Goal: Information Seeking & Learning: Learn about a topic

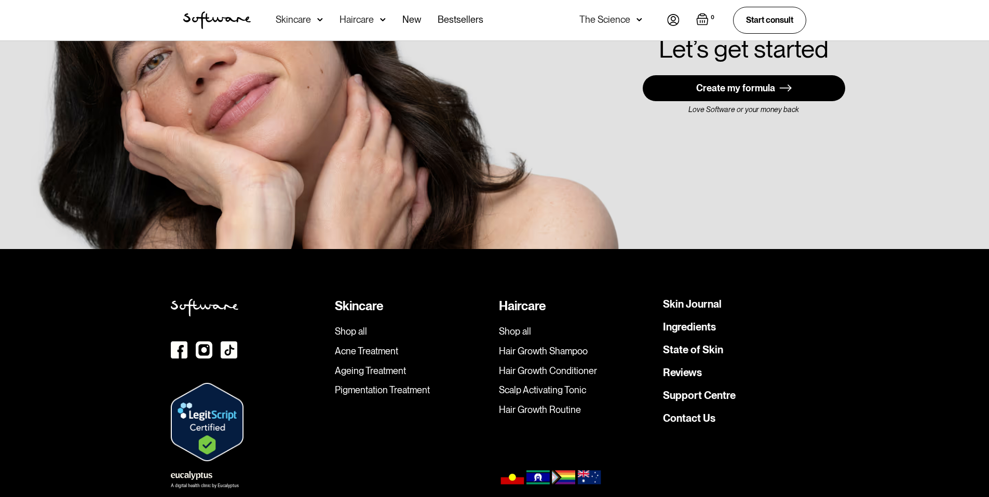
scroll to position [2941, 0]
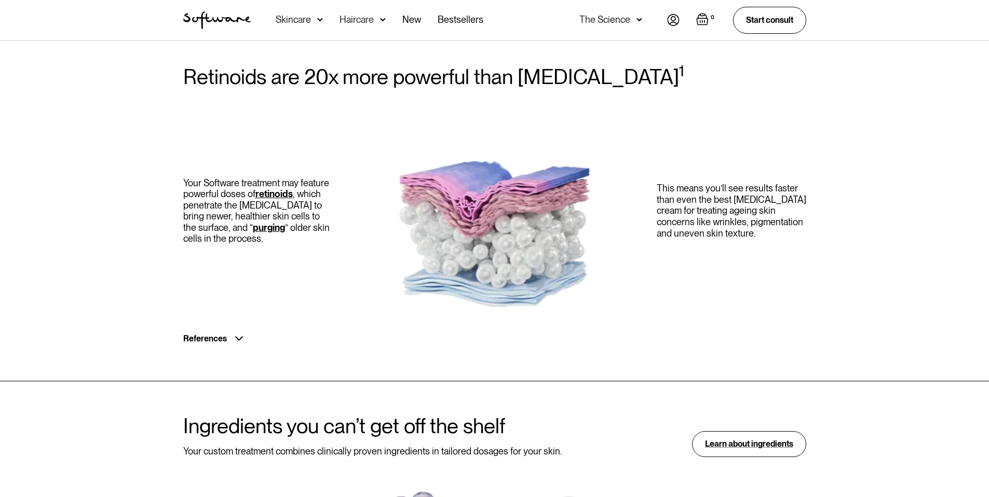
scroll to position [623, 0]
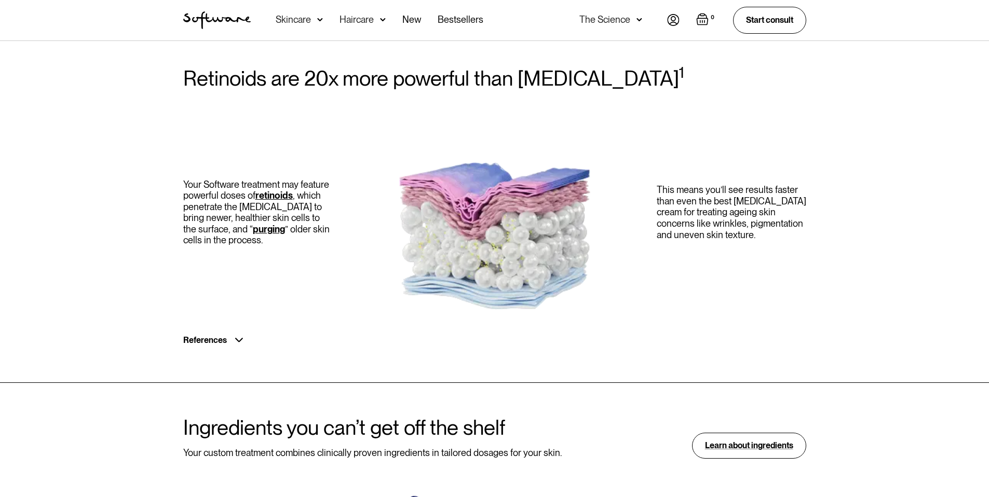
click at [207, 319] on div "Retinoids are 20x more powerful than retinol 1 Your Software treatment may feat…" at bounding box center [495, 208] width 648 height 282
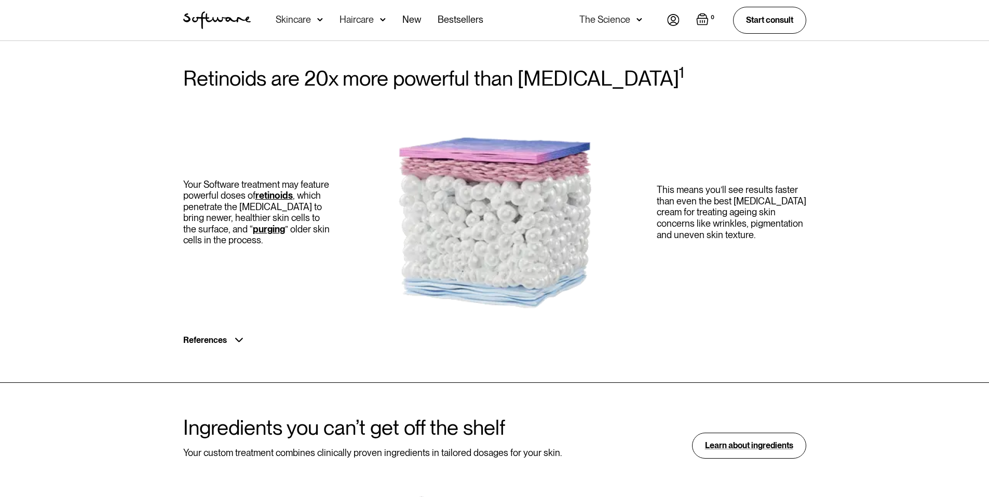
click at [209, 335] on div "References" at bounding box center [205, 340] width 44 height 10
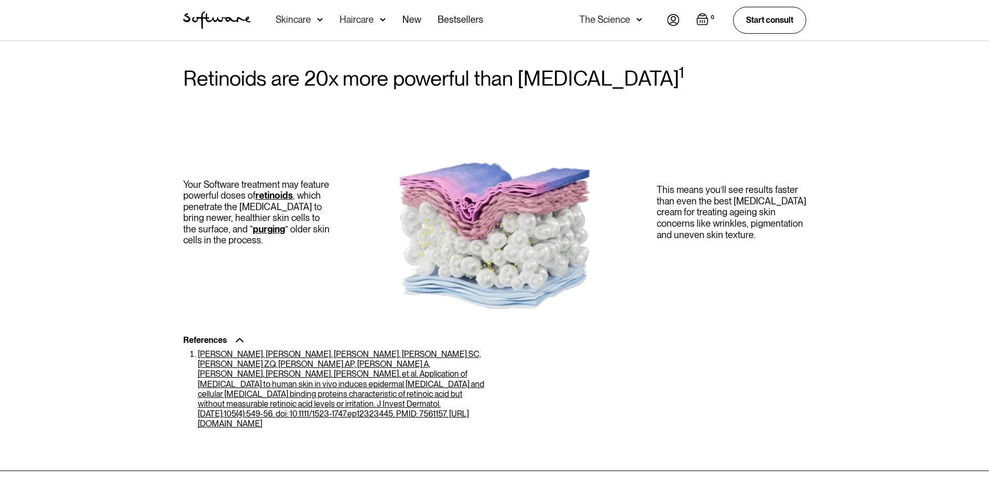
click at [211, 335] on div "References" at bounding box center [205, 340] width 44 height 10
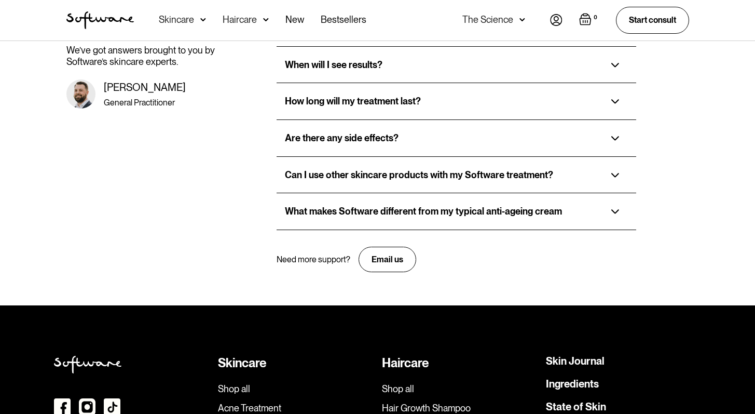
scroll to position [2231, 0]
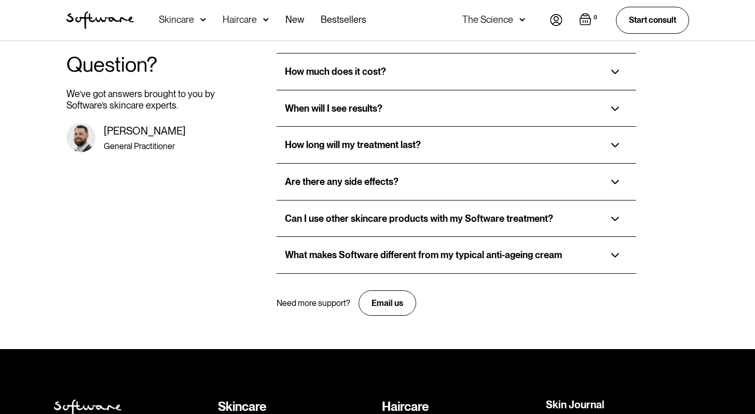
click at [518, 237] on div "What makes Software different from my typical anti-ageing cream" at bounding box center [457, 255] width 360 height 36
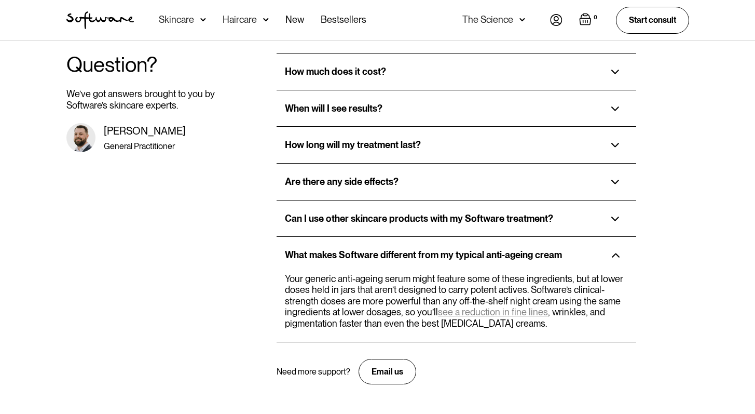
click at [462, 127] on div "How long will my treatment last?" at bounding box center [457, 145] width 360 height 36
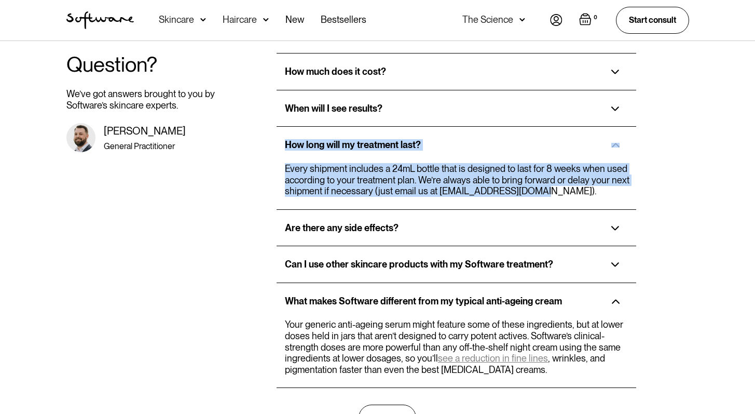
drag, startPoint x: 549, startPoint y: 164, endPoint x: 278, endPoint y: 110, distance: 276.3
click at [278, 126] on div "How long will my treatment last? Every shipment includes a 24mL bottle that is …" at bounding box center [457, 167] width 360 height 83
click at [268, 147] on div "Question? We’ve got answers brought to you by Software’s skincare experts. Dr. …" at bounding box center [378, 241] width 648 height 377
